Goal: Book appointment/travel/reservation

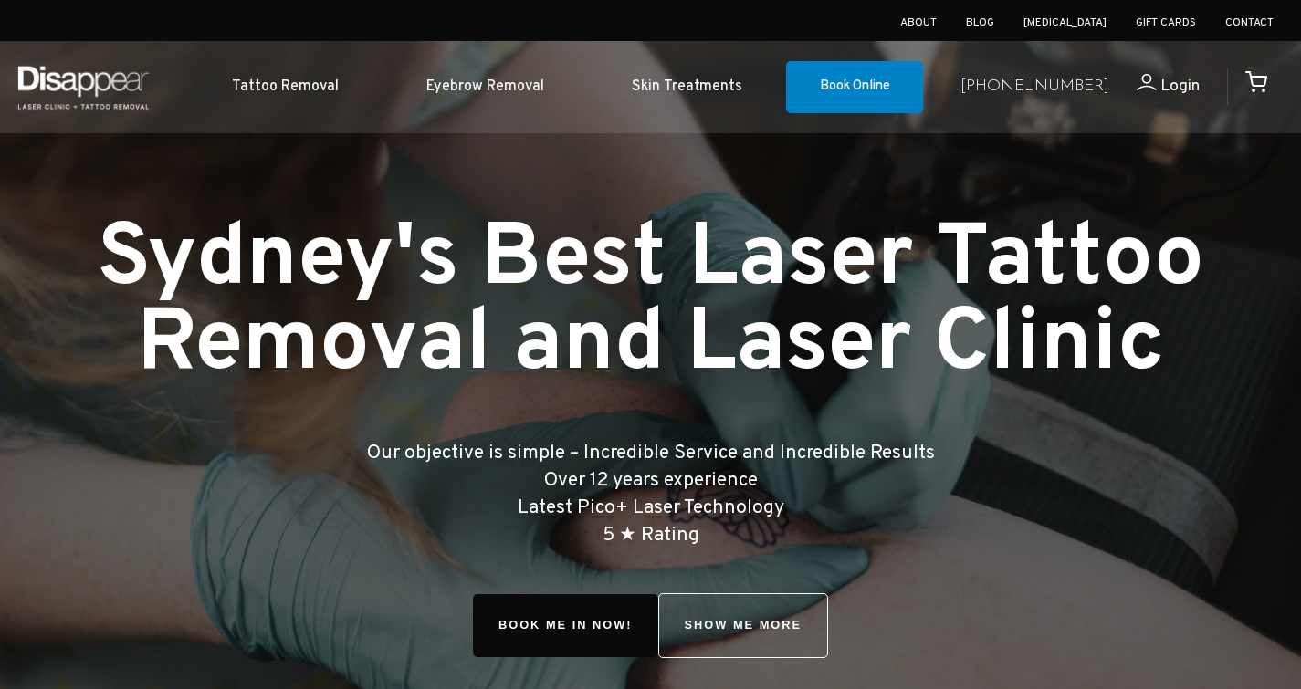
click at [856, 72] on link "Book Online" at bounding box center [854, 87] width 137 height 53
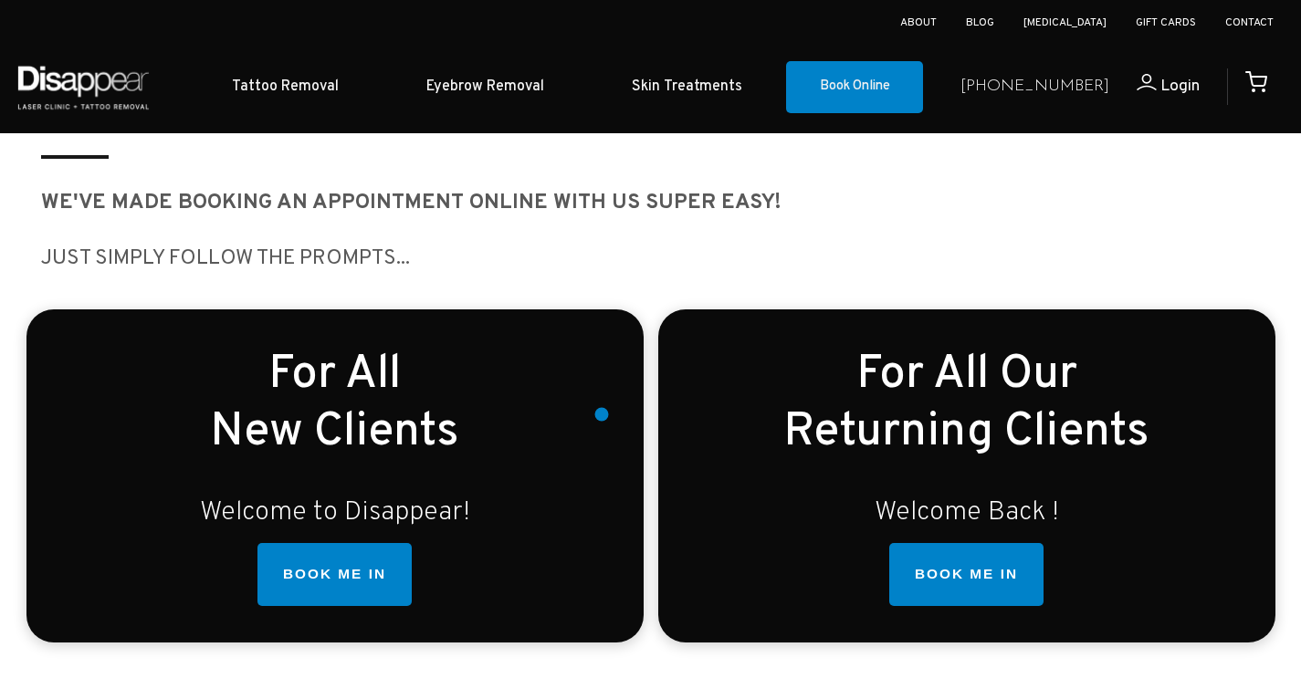
scroll to position [371, 0]
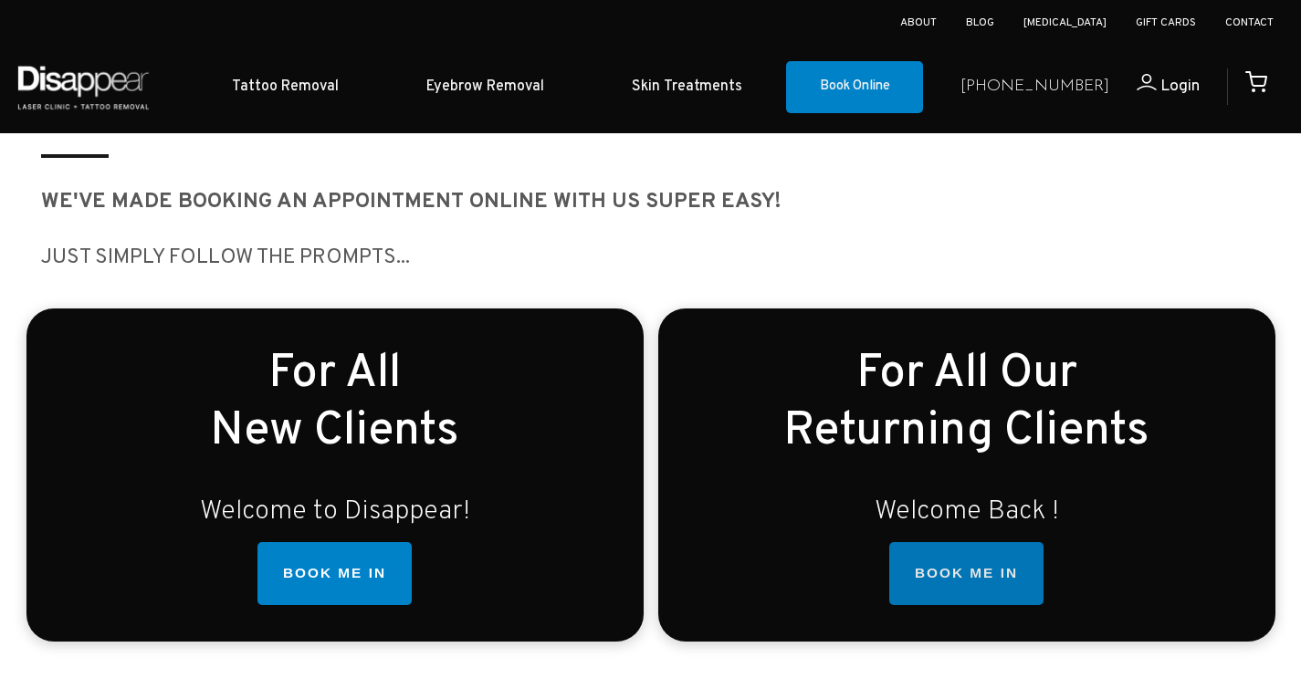
click at [916, 577] on link "BOOK ME IN" at bounding box center [966, 574] width 154 height 64
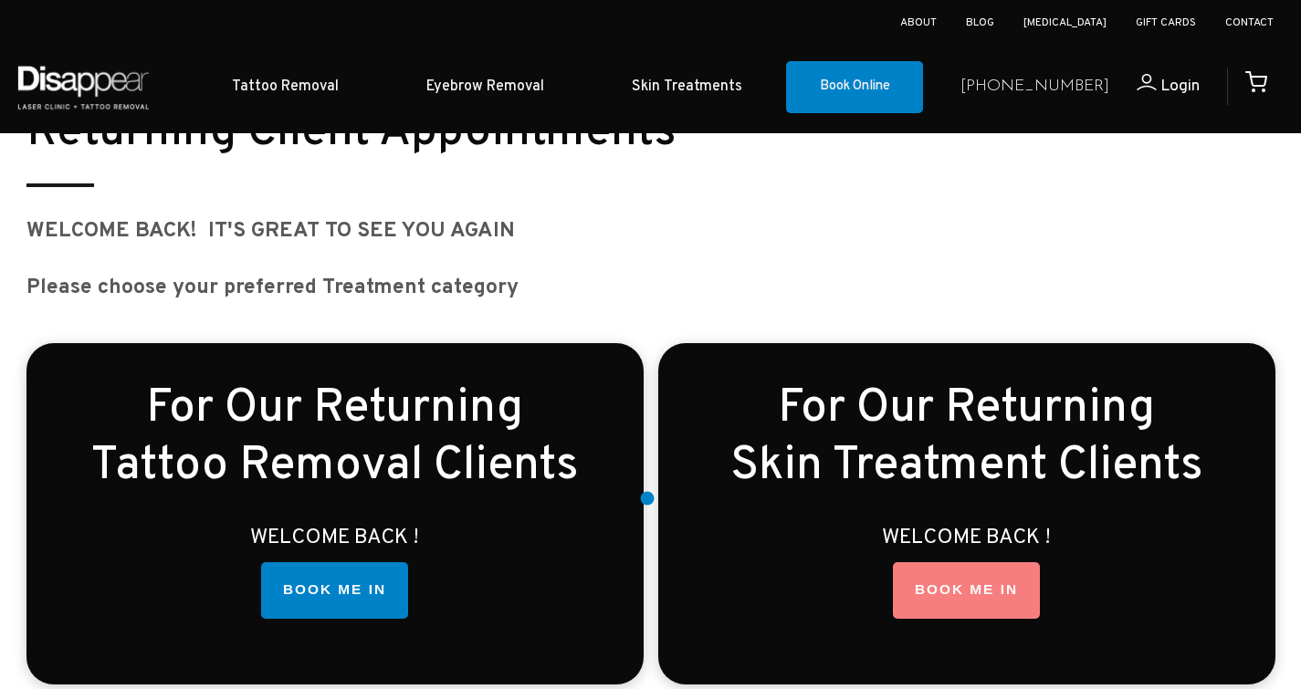
scroll to position [2336, 0]
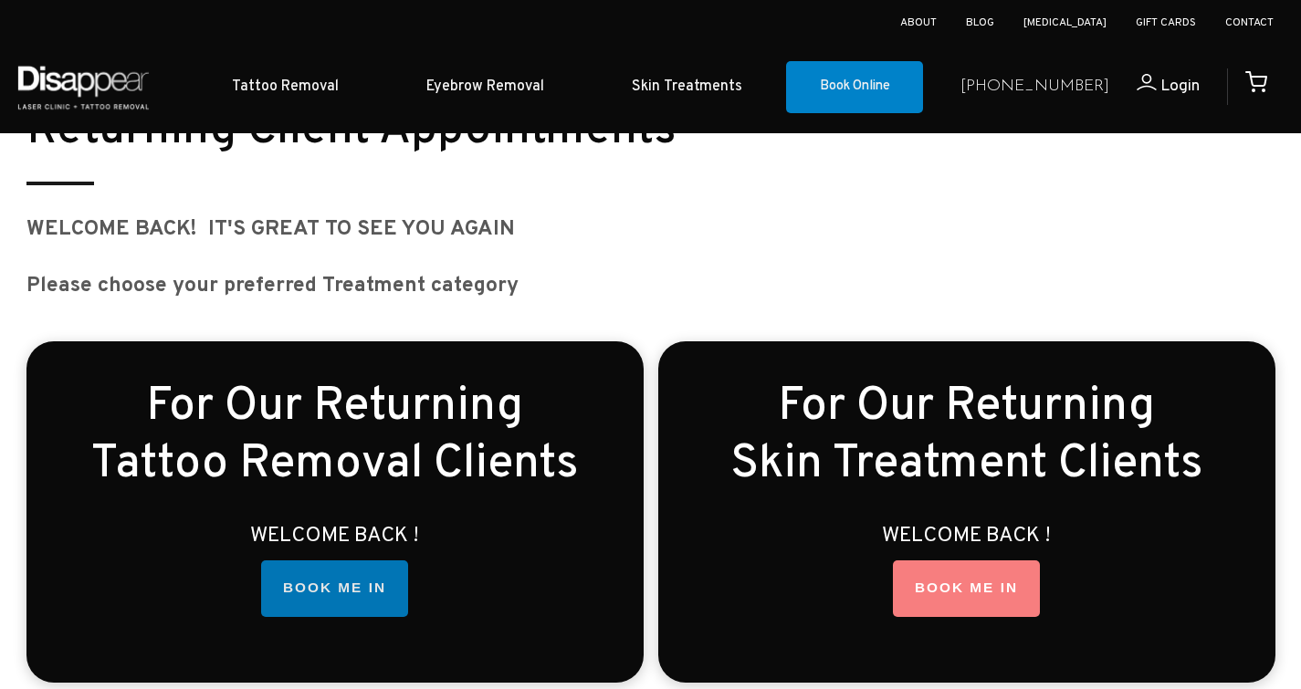
click at [293, 581] on link "BOOK ME IN" at bounding box center [334, 588] width 147 height 57
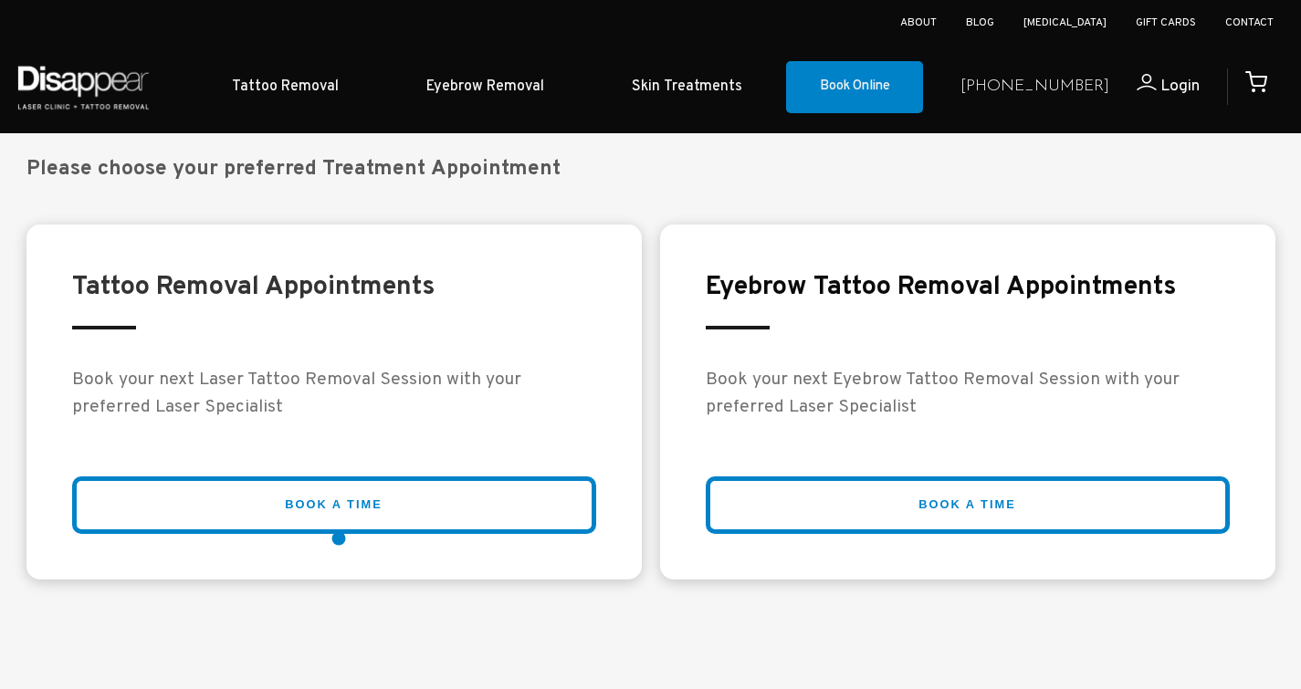
scroll to position [3163, 0]
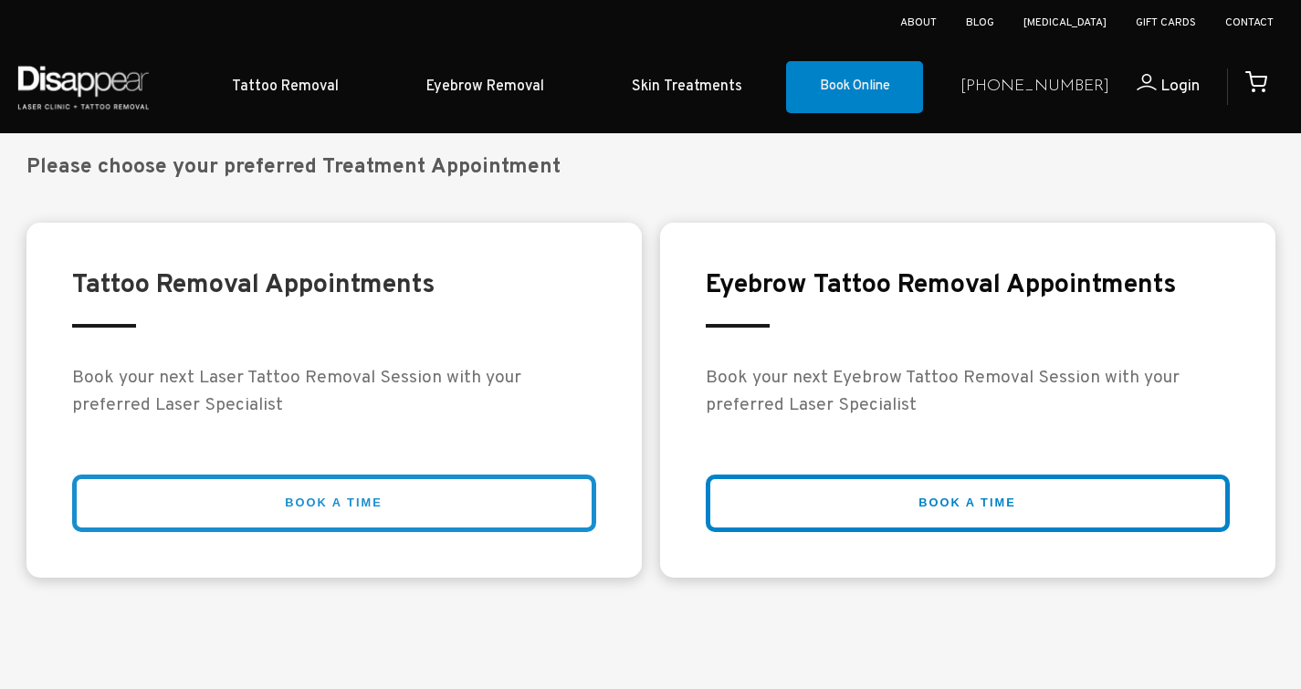
click at [340, 518] on link "BOOK A TIME" at bounding box center [334, 504] width 524 height 58
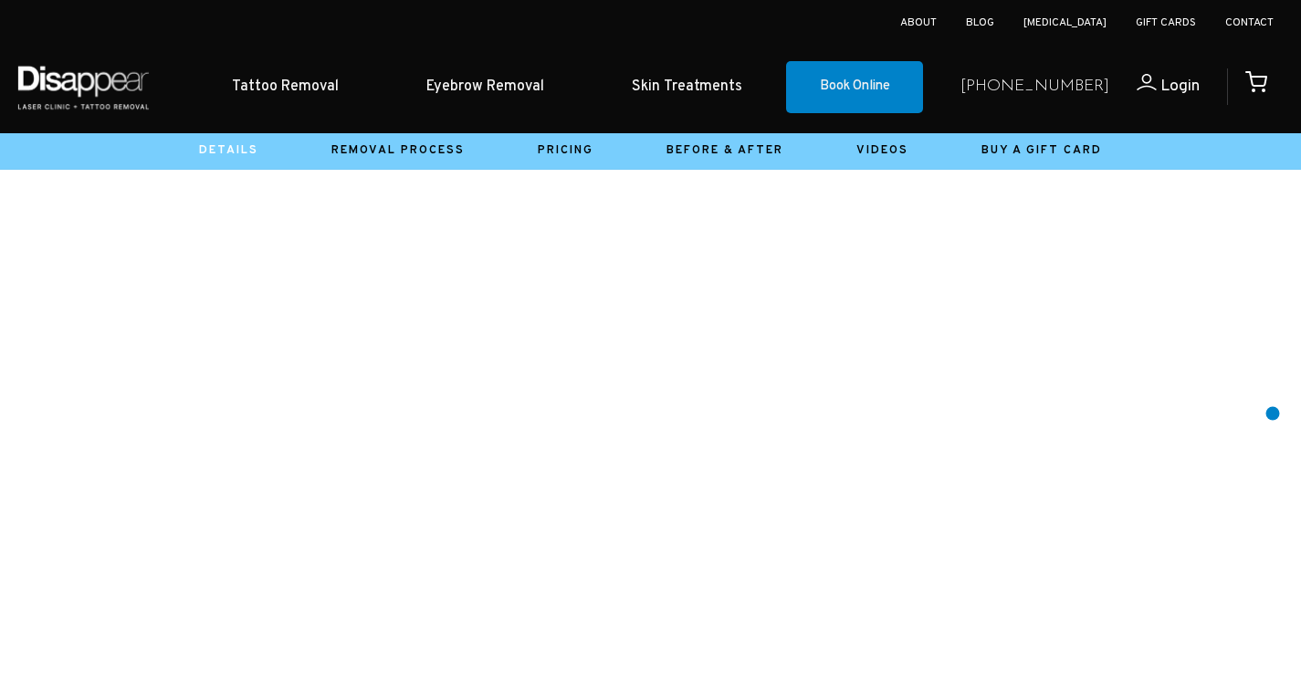
scroll to position [361, 0]
